Goal: Task Accomplishment & Management: Manage account settings

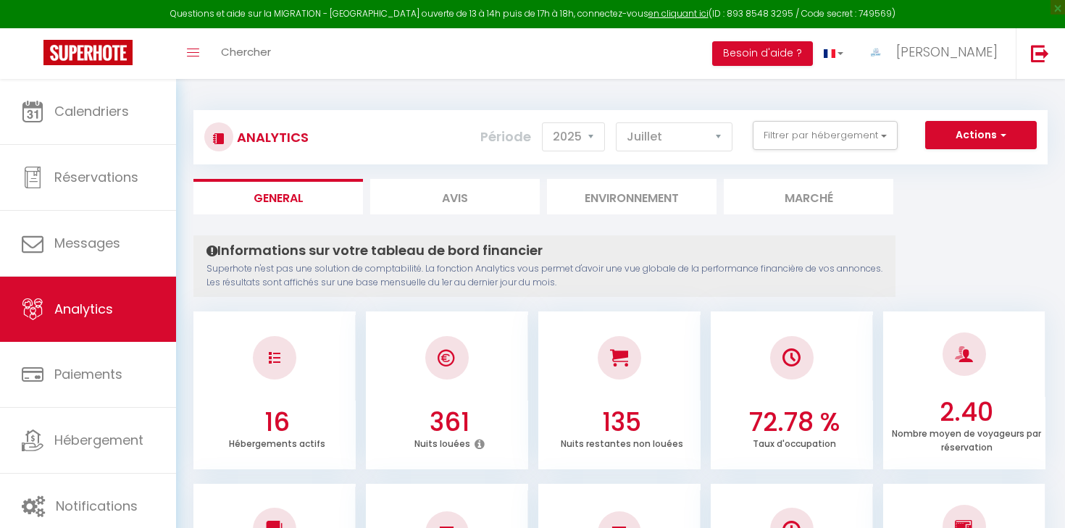
select select "2025"
select select "7"
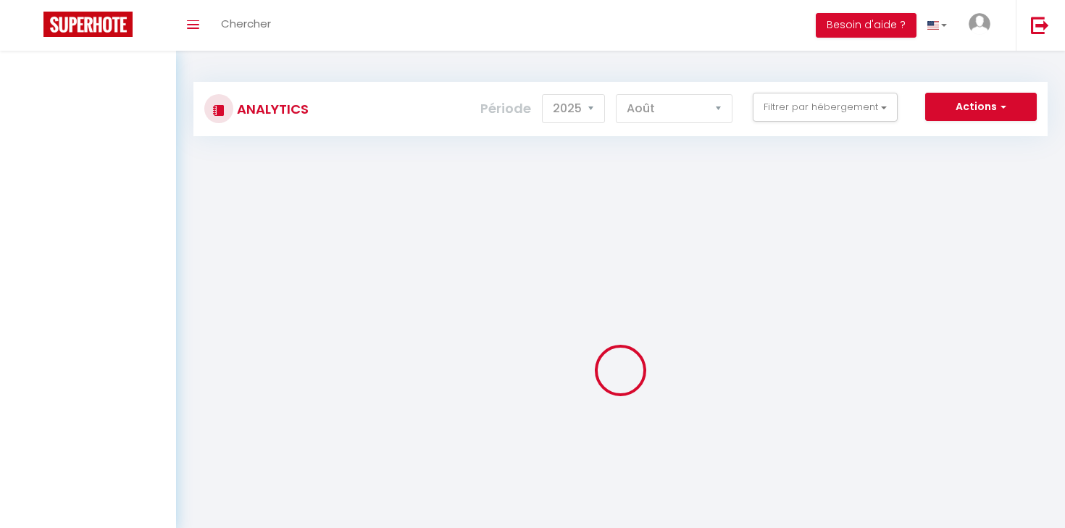
select select "2025"
select select "8"
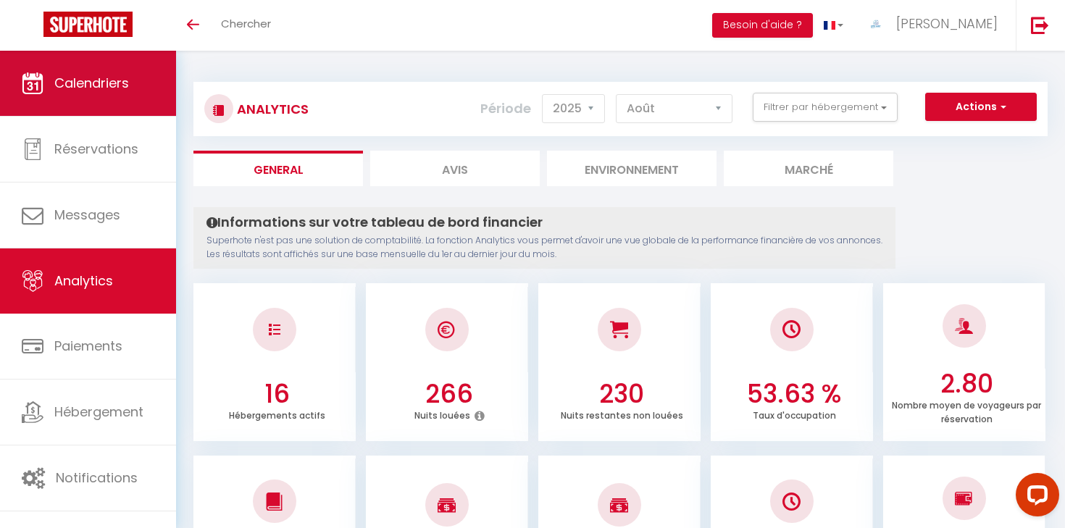
click at [145, 89] on link "Calendriers" at bounding box center [88, 83] width 176 height 65
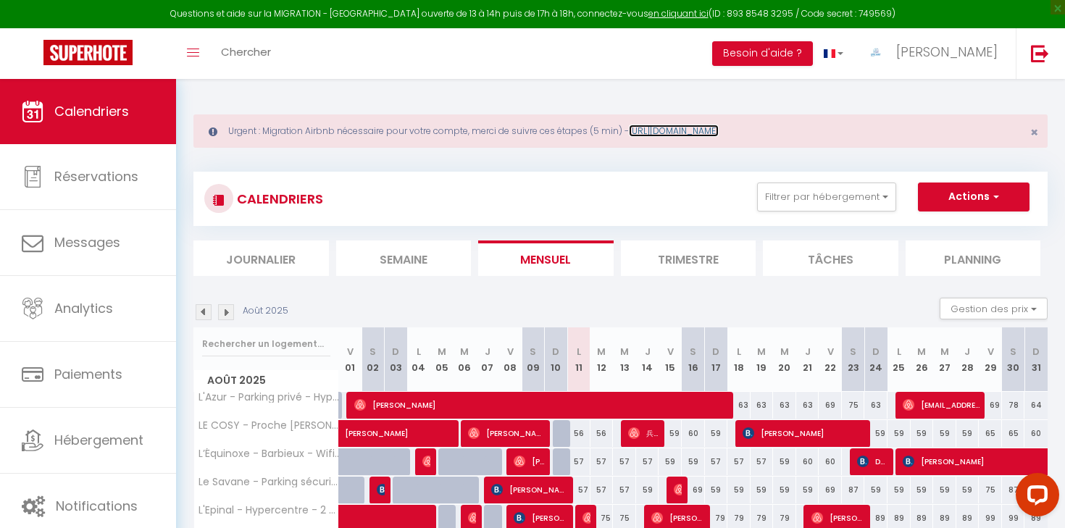
click at [706, 133] on link "https://superhote.com/migration-airbnb" at bounding box center [674, 131] width 90 height 12
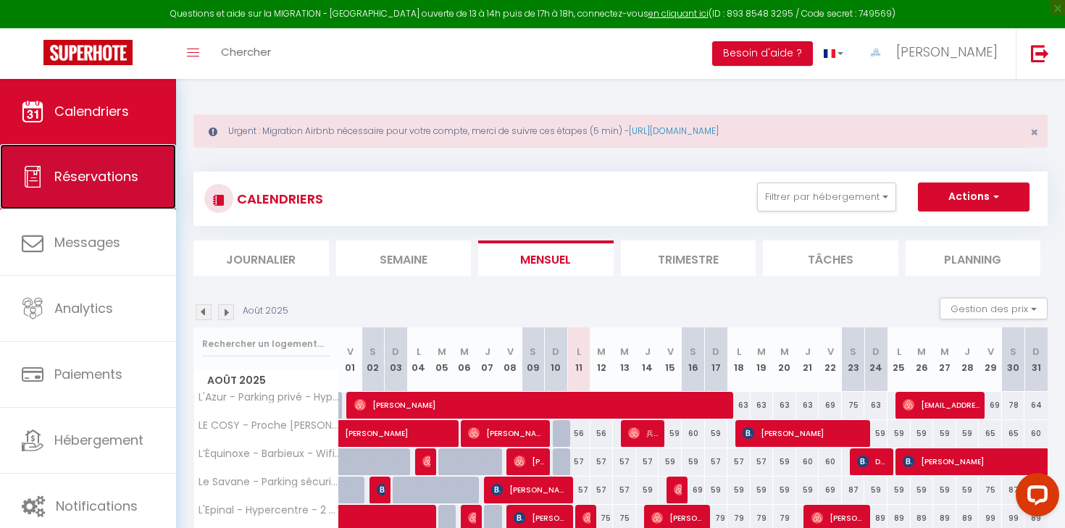
click at [129, 199] on link "Réservations" at bounding box center [88, 176] width 176 height 65
select select "not_cancelled"
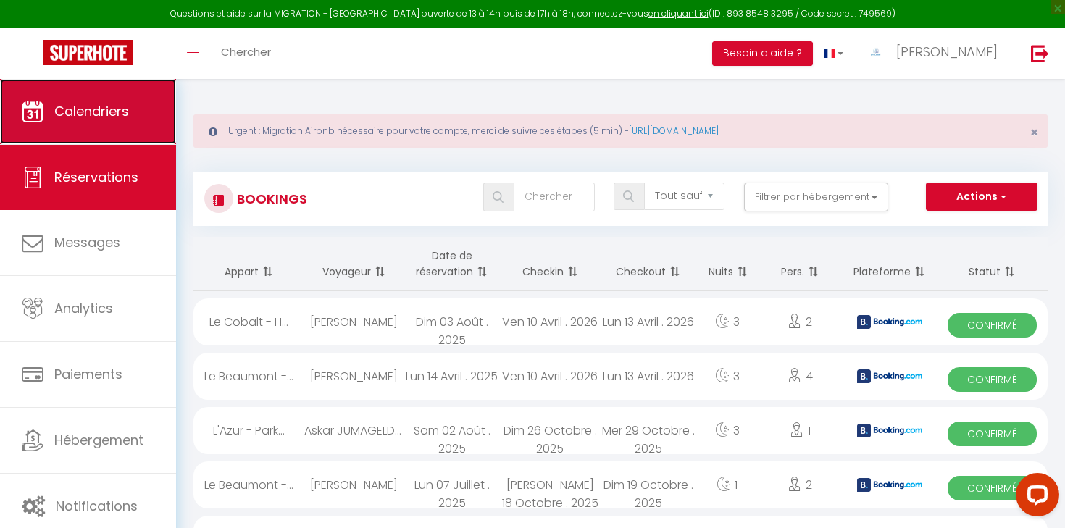
click at [129, 140] on link "Calendriers" at bounding box center [88, 111] width 176 height 65
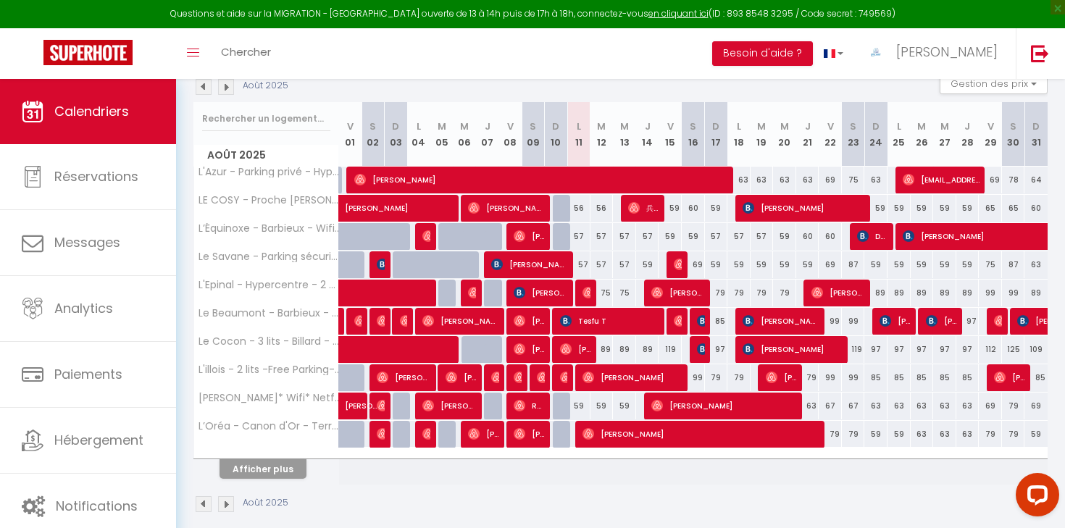
scroll to position [241, 0]
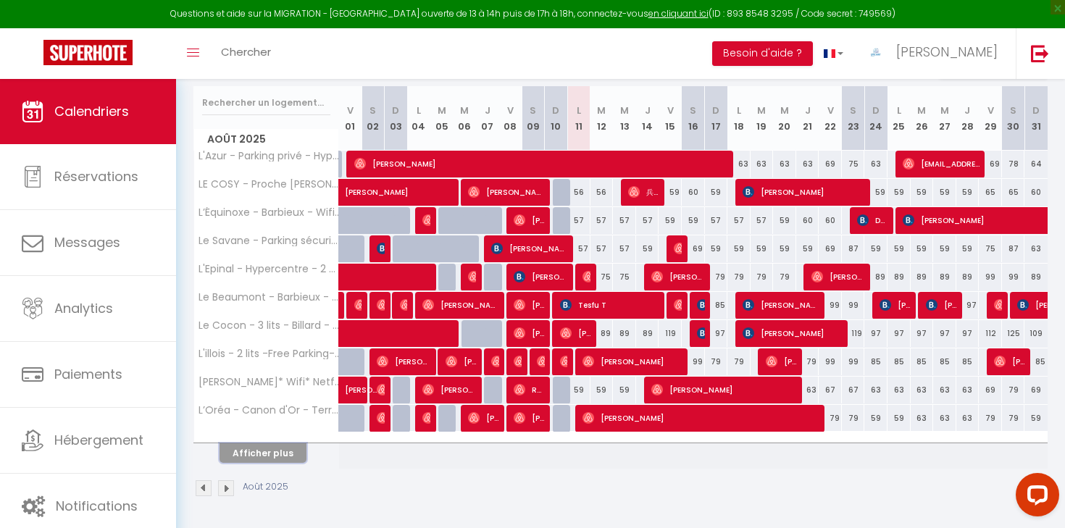
click at [285, 456] on button "Afficher plus" at bounding box center [262, 453] width 87 height 20
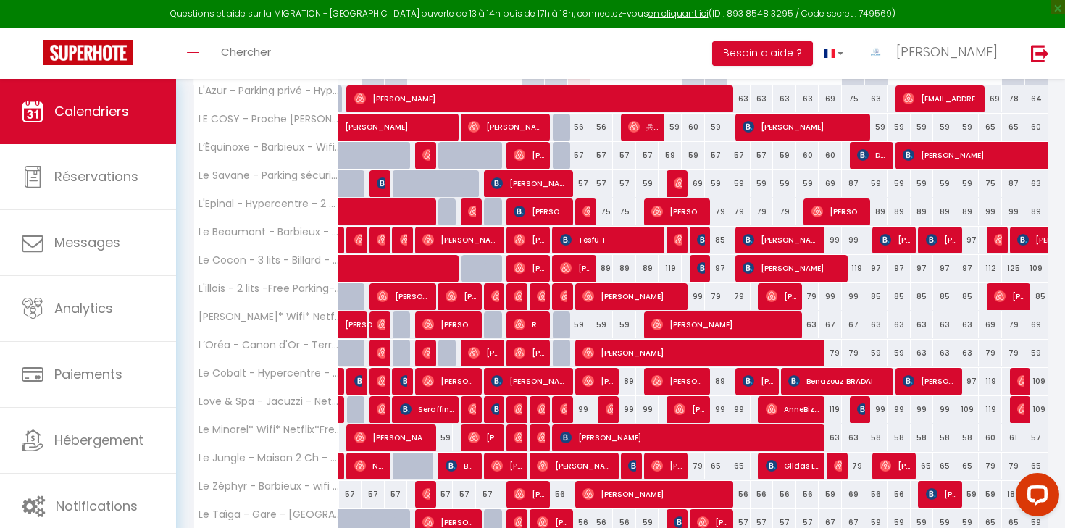
scroll to position [313, 0]
